Goal: Information Seeking & Learning: Learn about a topic

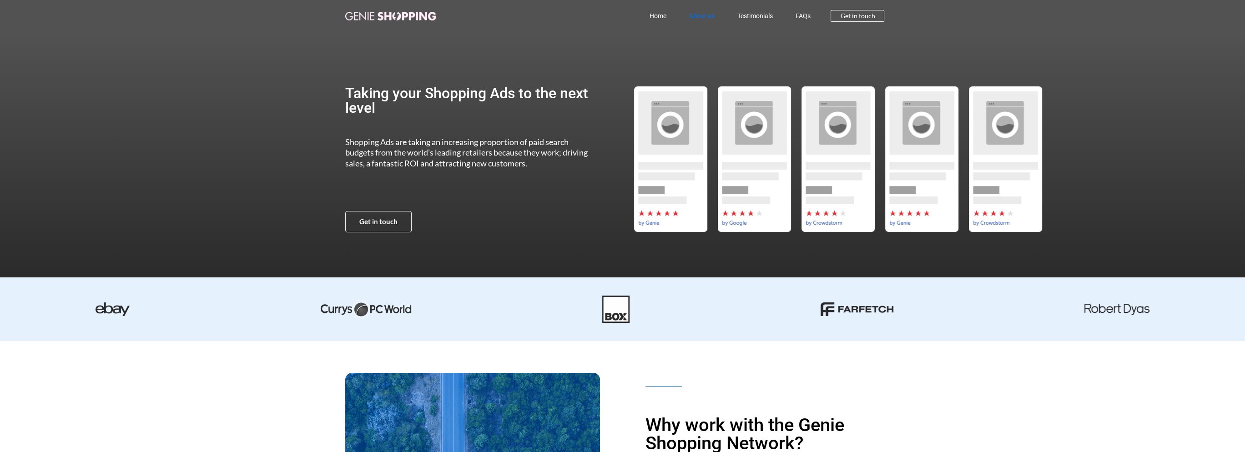
click at [710, 14] on link "About us" at bounding box center [701, 15] width 48 height 21
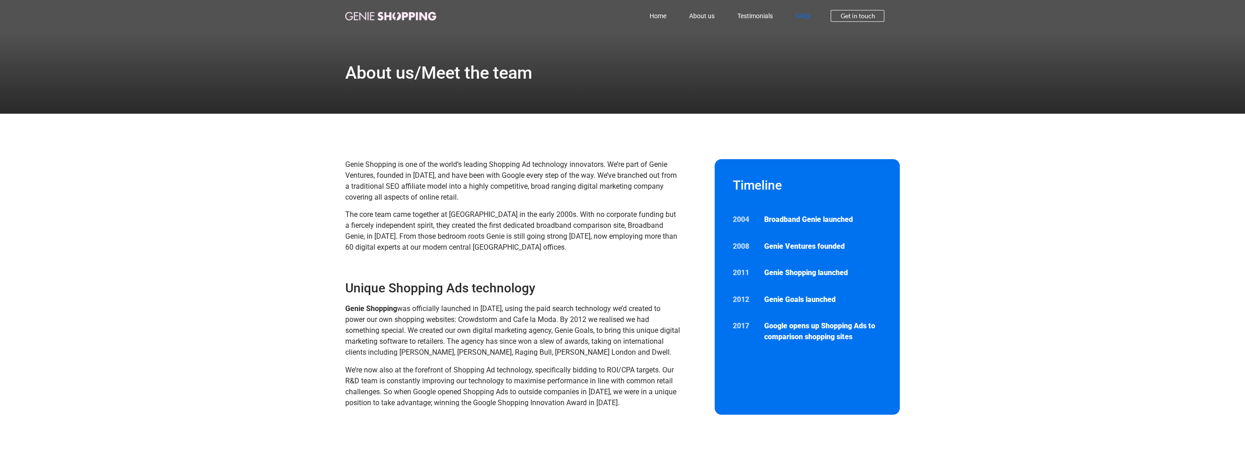
click at [807, 16] on link "FAQs" at bounding box center [803, 15] width 38 height 21
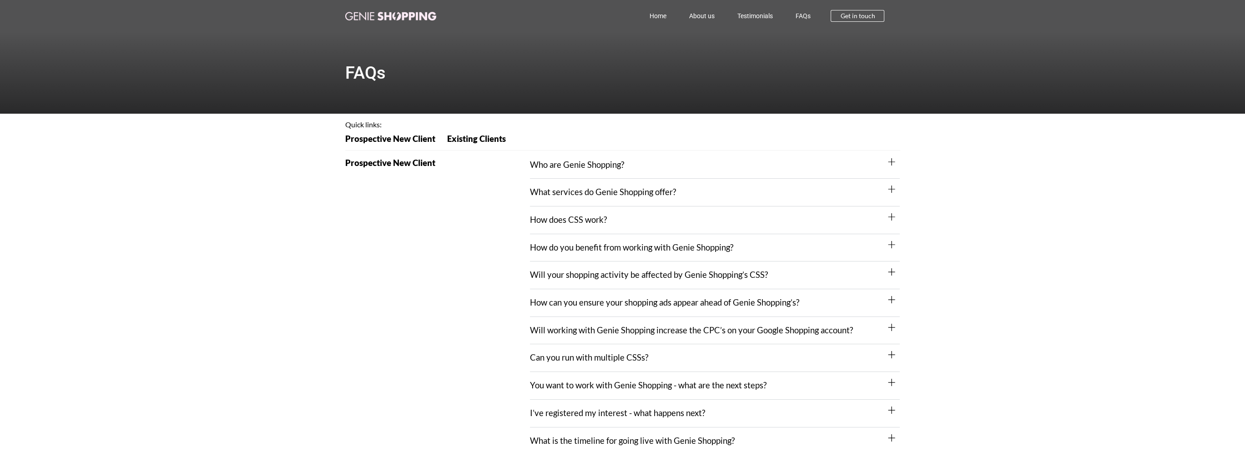
click at [806, 15] on link "FAQs" at bounding box center [803, 15] width 38 height 21
